Goal: Information Seeking & Learning: Learn about a topic

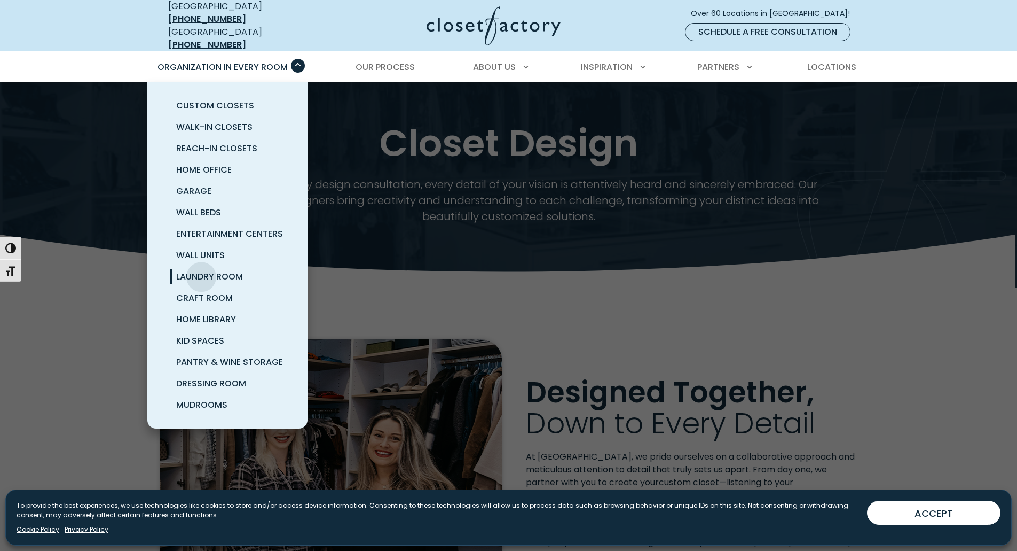
click at [201, 270] on span "Laundry Room" at bounding box center [209, 276] width 67 height 12
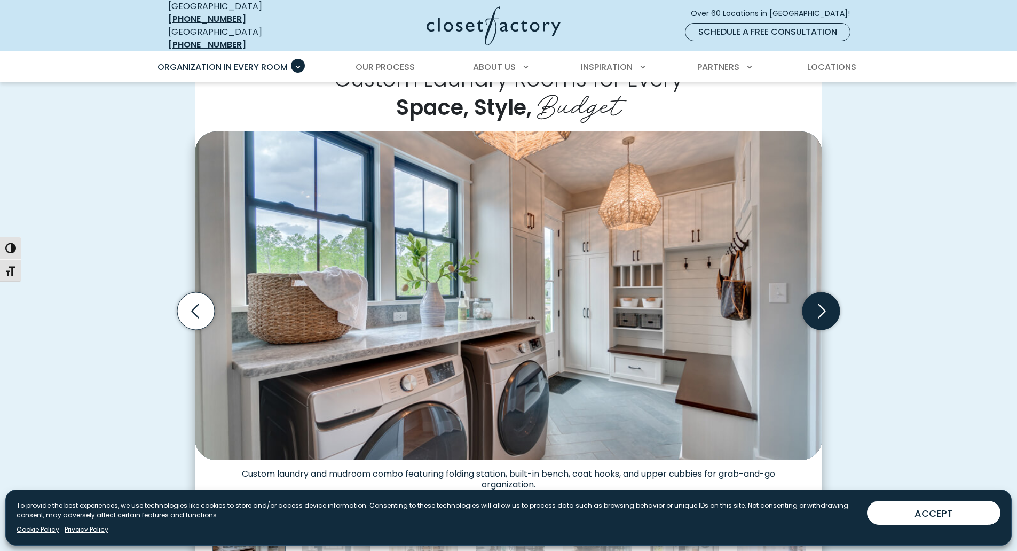
click at [825, 310] on icon "Next slide" at bounding box center [821, 310] width 37 height 37
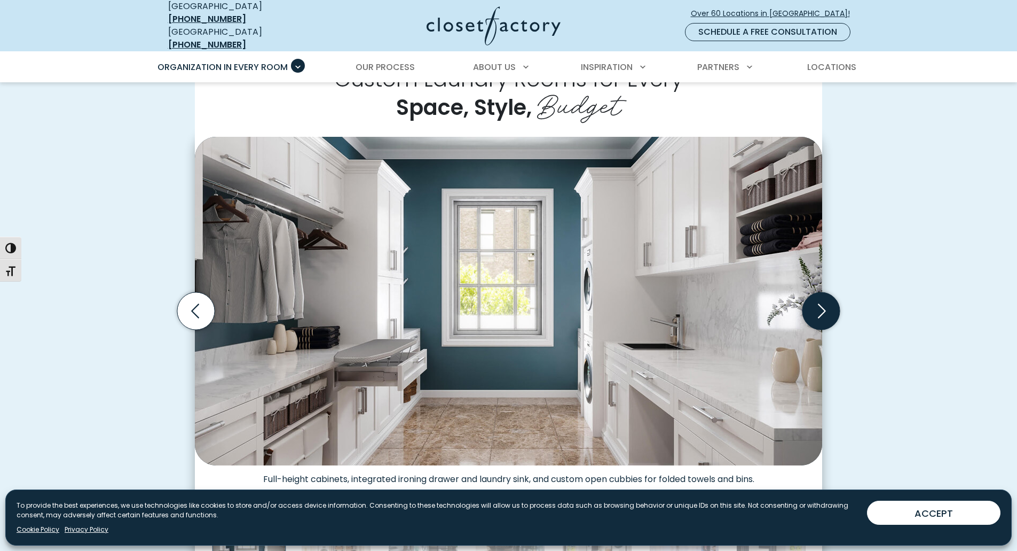
click at [825, 310] on icon "Next slide" at bounding box center [821, 310] width 37 height 37
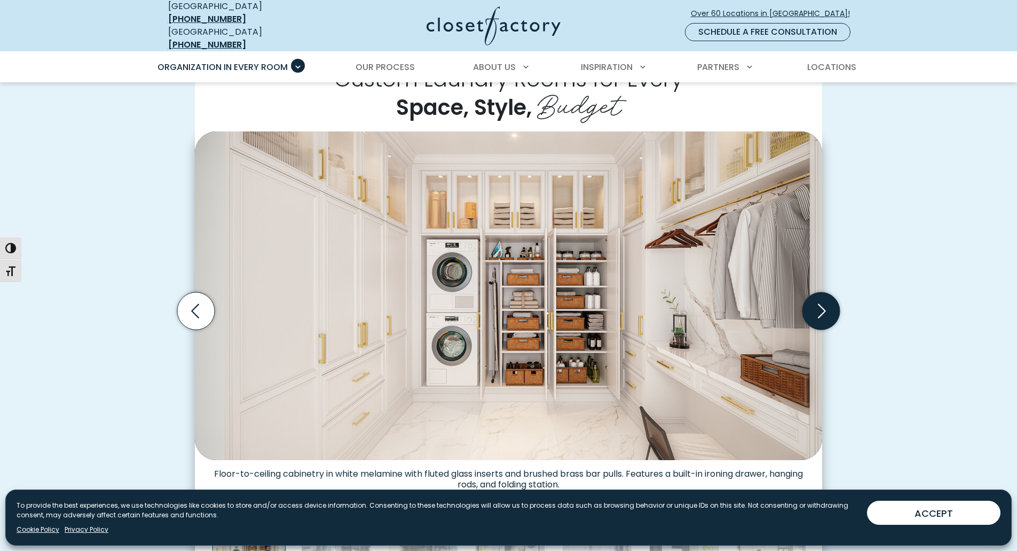
click at [825, 310] on icon "Next slide" at bounding box center [821, 310] width 37 height 37
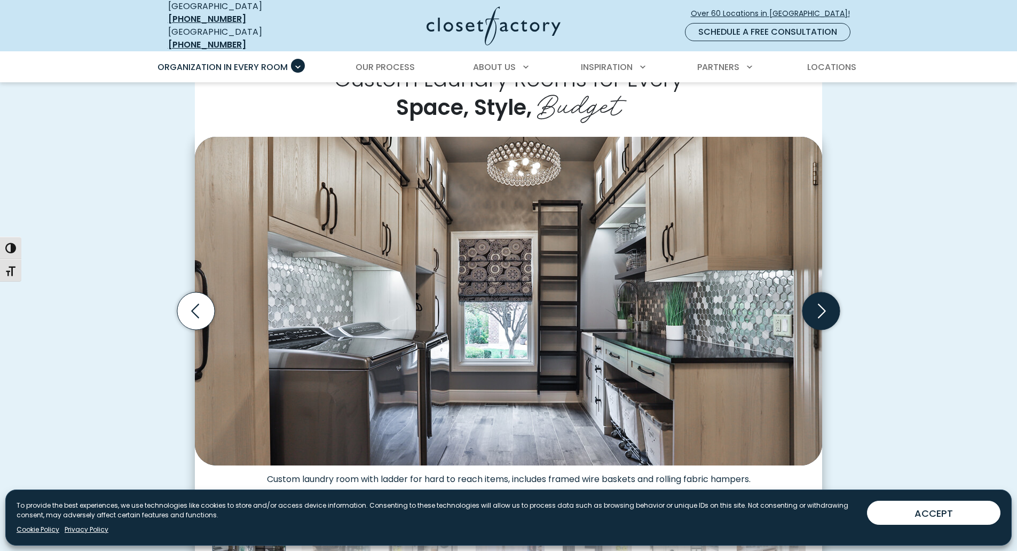
click at [825, 310] on icon "Next slide" at bounding box center [821, 310] width 37 height 37
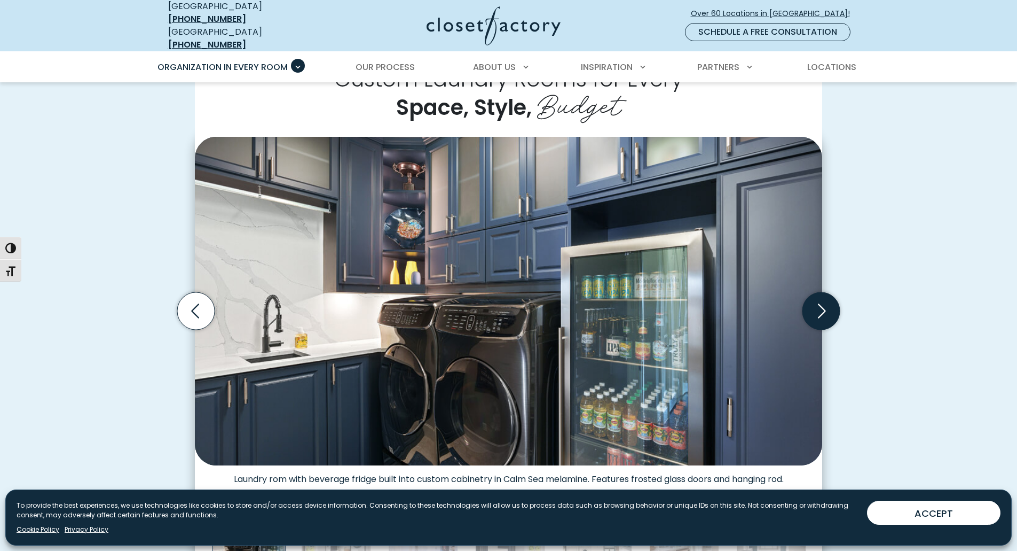
click at [825, 309] on icon "Next slide" at bounding box center [821, 310] width 37 height 37
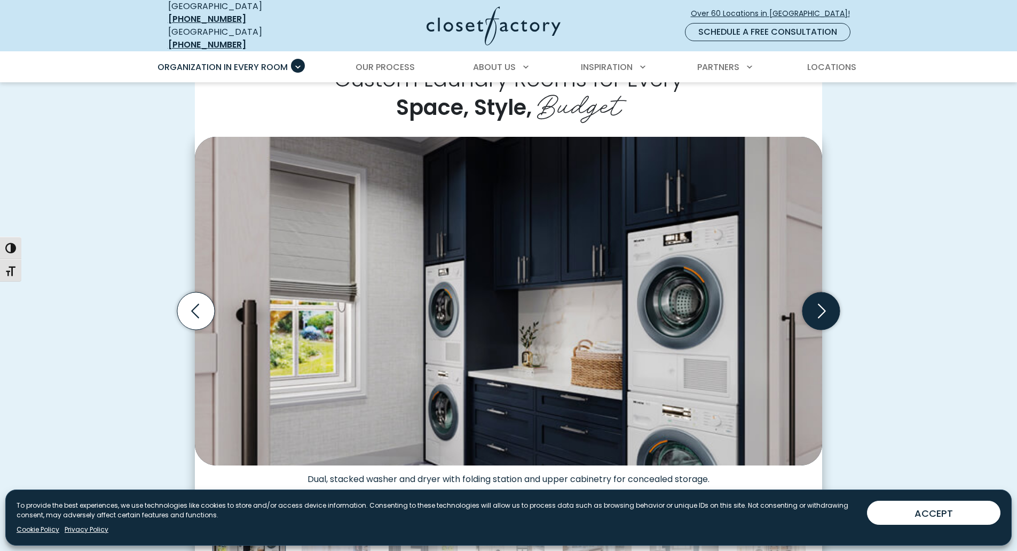
click at [825, 309] on icon "Next slide" at bounding box center [821, 310] width 37 height 37
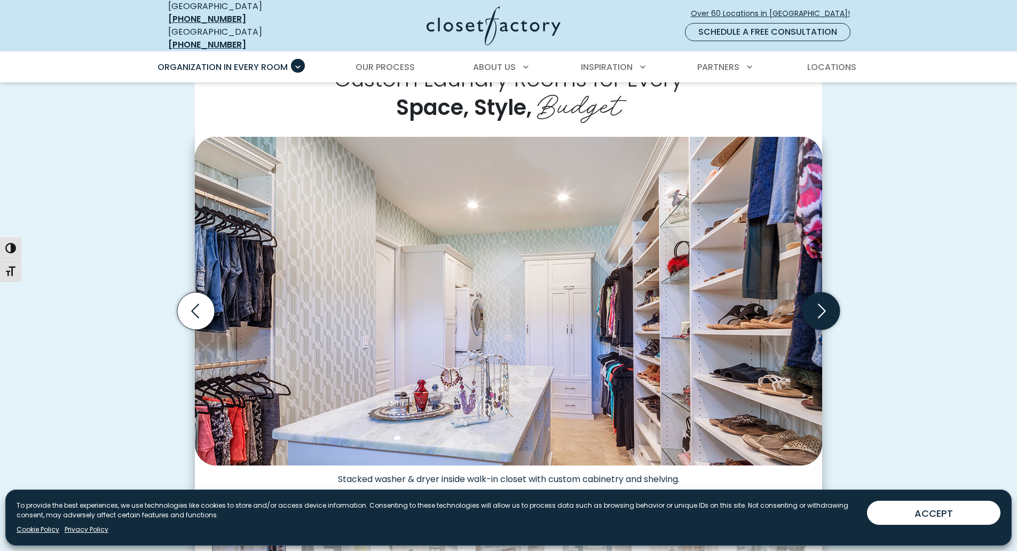
click at [825, 309] on icon "Next slide" at bounding box center [821, 310] width 37 height 37
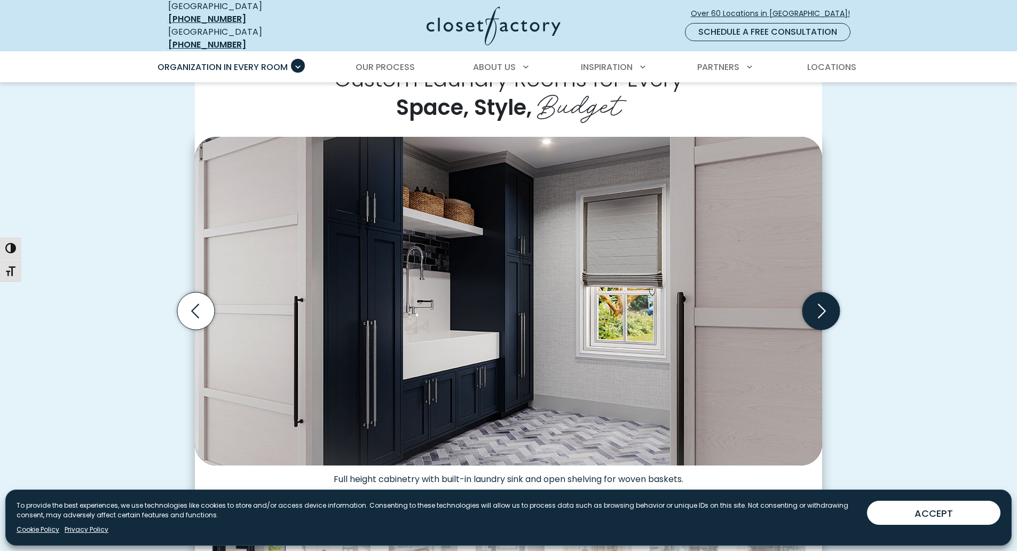
click at [825, 309] on icon "Next slide" at bounding box center [821, 310] width 37 height 37
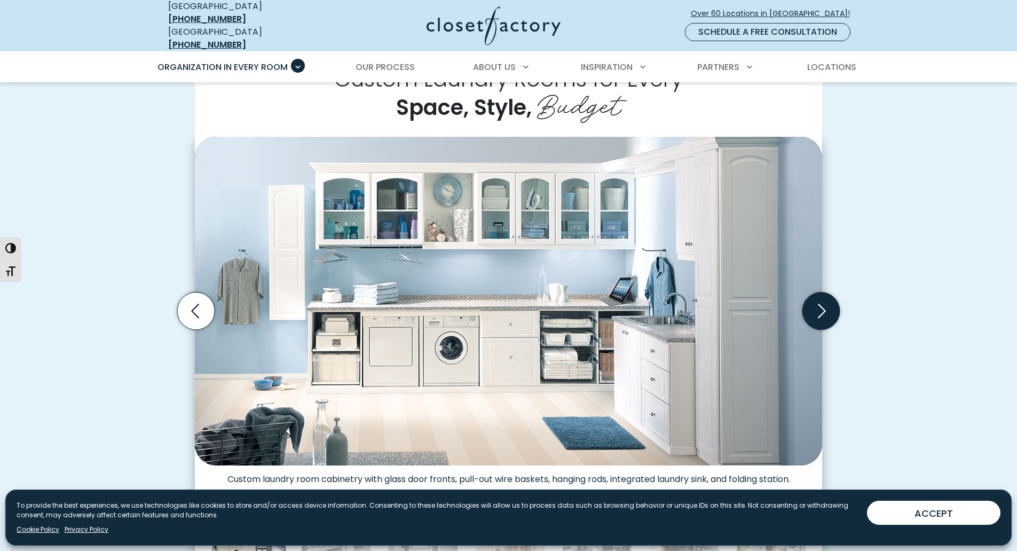
click at [825, 309] on icon "Next slide" at bounding box center [821, 310] width 37 height 37
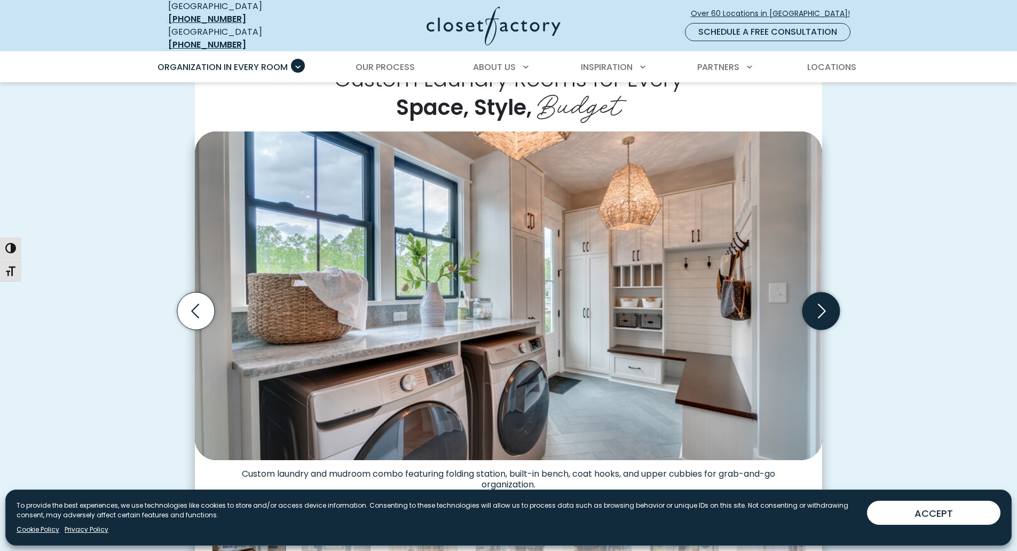
click at [825, 309] on icon "Next slide" at bounding box center [821, 310] width 37 height 37
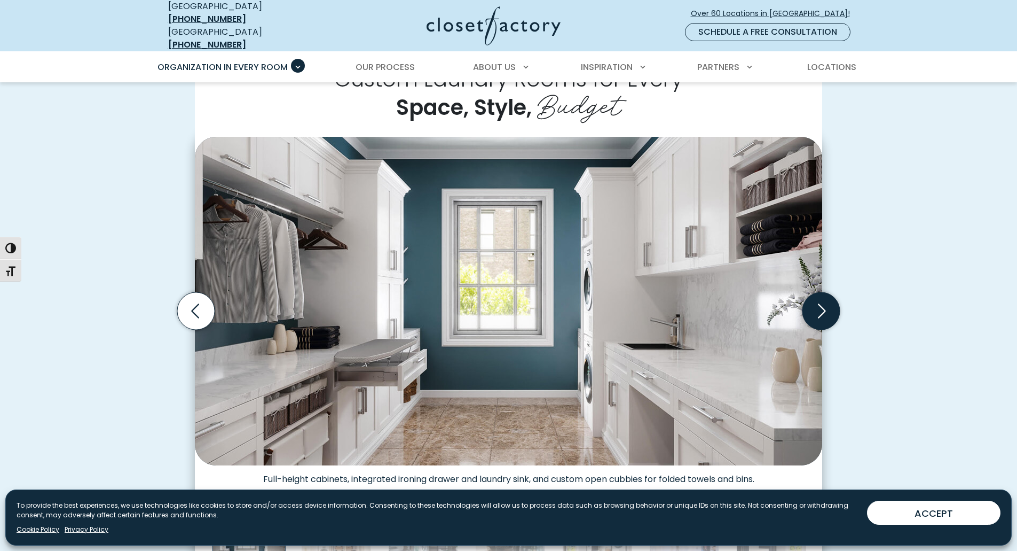
click at [825, 309] on icon "Next slide" at bounding box center [821, 310] width 37 height 37
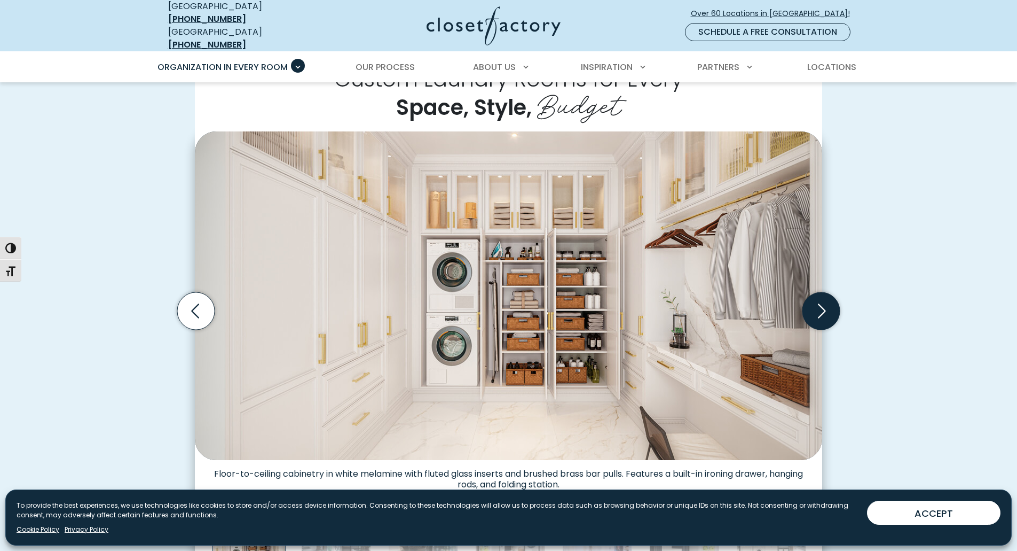
click at [825, 309] on icon "Next slide" at bounding box center [821, 310] width 37 height 37
